Goal: Task Accomplishment & Management: Use online tool/utility

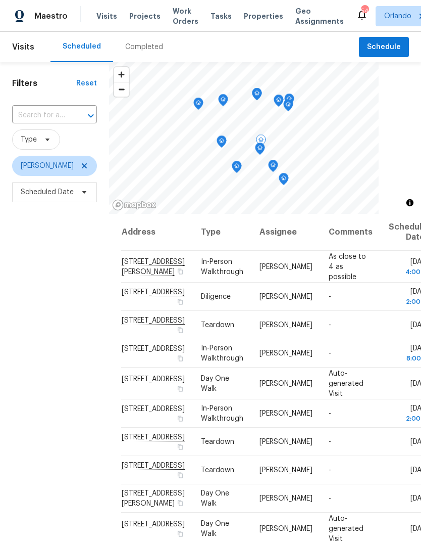
click at [0, 0] on icon at bounding box center [0, 0] width 0 height 0
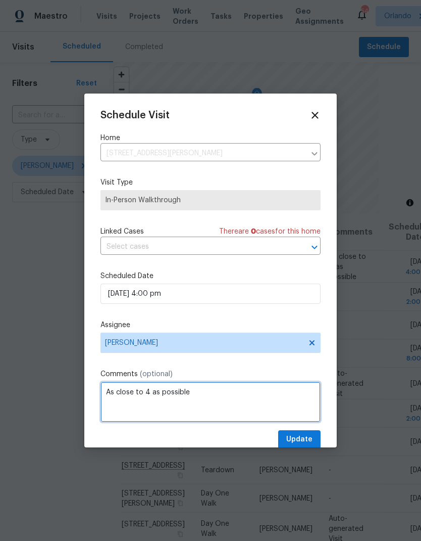
click at [193, 395] on textarea "As close to 4 as possible" at bounding box center [211, 401] width 220 height 40
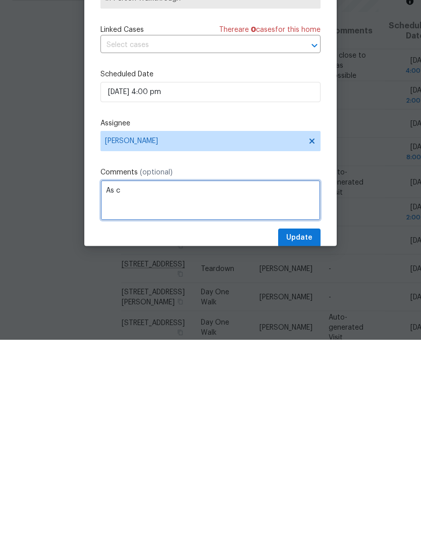
type textarea "As"
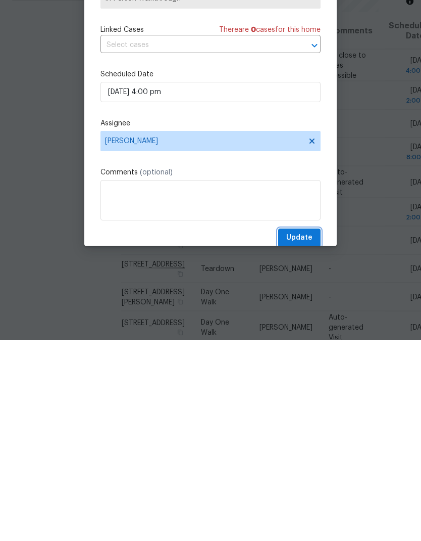
click at [311, 433] on span "Update" at bounding box center [299, 439] width 26 height 13
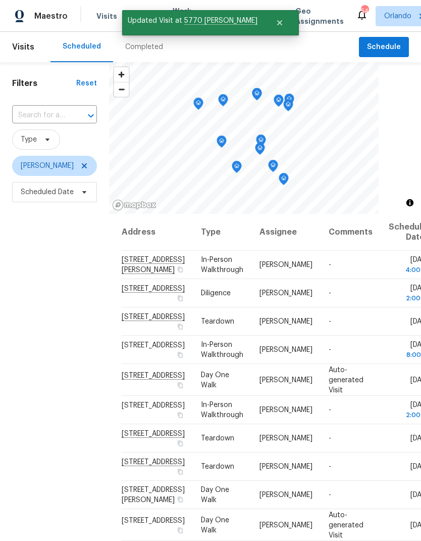
scroll to position [0, 0]
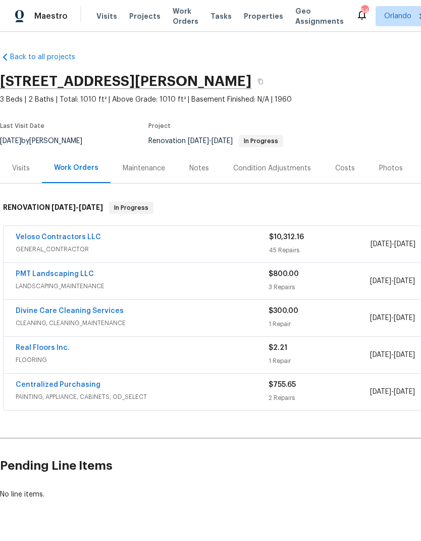
scroll to position [0, -1]
